Goal: Find specific page/section: Locate a particular part of the current website

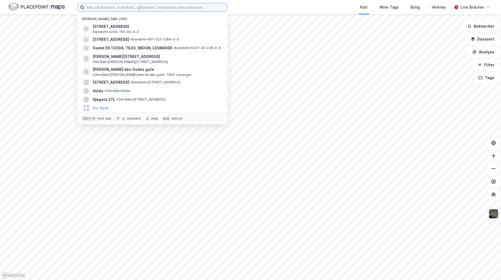
click at [103, 7] on input at bounding box center [155, 7] width 143 height 8
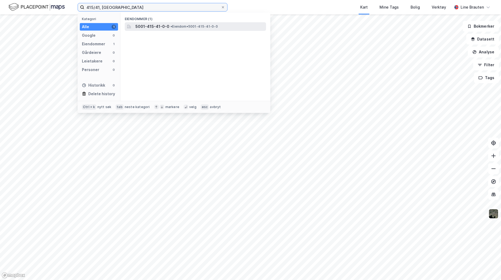
type input "415/41, [GEOGRAPHIC_DATA]"
click at [183, 24] on span "• Eiendom • 5001-415-41-0-0" at bounding box center [194, 26] width 47 height 4
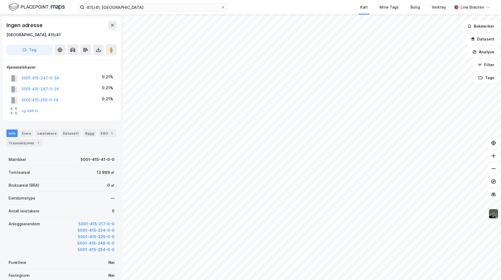
click at [495, 215] on img at bounding box center [494, 213] width 10 height 10
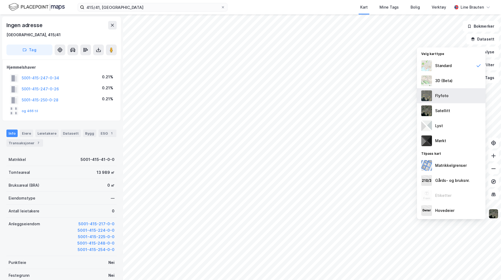
click at [453, 94] on div "Flyfoto" at bounding box center [451, 95] width 69 height 15
